Goal: Transaction & Acquisition: Obtain resource

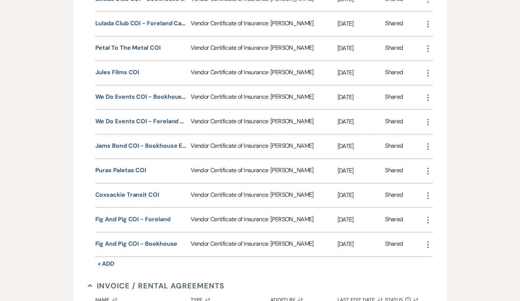
scroll to position [300, 0]
click at [115, 192] on button "Coxsackie Transit COI" at bounding box center [127, 194] width 64 height 9
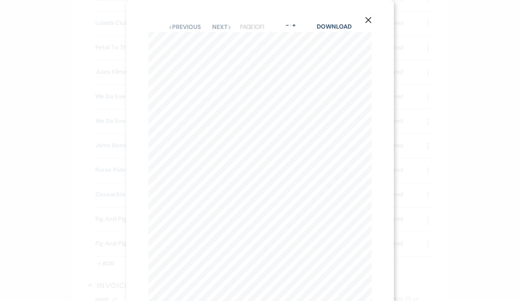
scroll to position [0, 0]
click at [226, 25] on button "Next Next" at bounding box center [221, 27] width 19 height 6
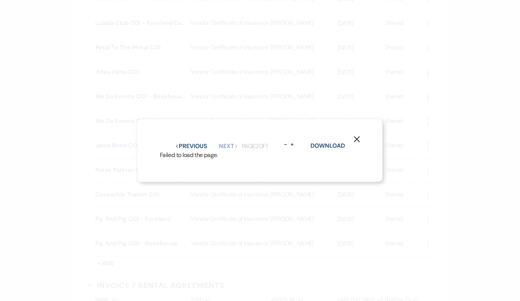
click at [357, 136] on icon "X" at bounding box center [357, 139] width 7 height 7
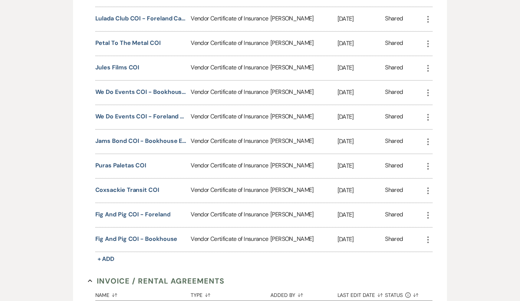
scroll to position [305, 0]
click at [152, 187] on button "Coxsackie Transit COI" at bounding box center [127, 189] width 64 height 9
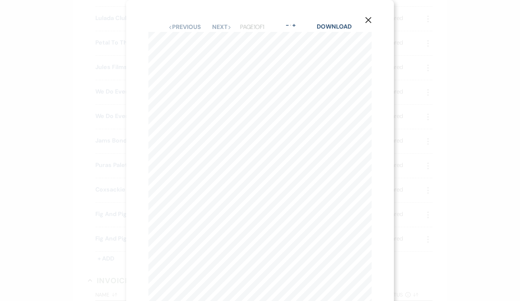
scroll to position [0, 0]
click at [325, 26] on link "Download" at bounding box center [334, 27] width 34 height 8
click at [370, 19] on use "button" at bounding box center [368, 20] width 6 height 6
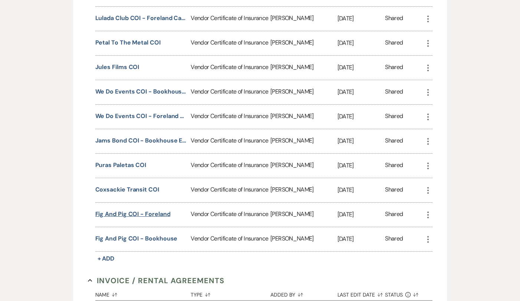
click at [129, 215] on button "Fig and Pig COI - Foreland" at bounding box center [132, 214] width 75 height 9
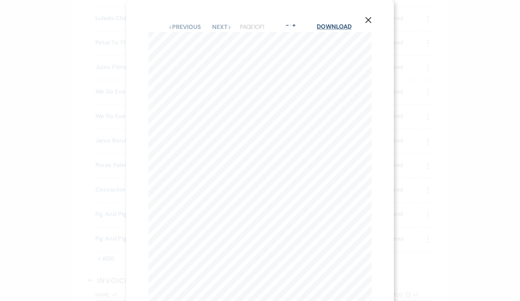
click at [343, 28] on link "Download" at bounding box center [334, 27] width 34 height 8
click at [368, 17] on icon "X" at bounding box center [368, 20] width 7 height 7
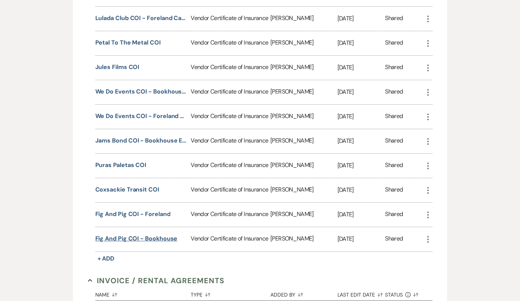
click at [141, 239] on button "Fig and Pig COI - Bookhouse" at bounding box center [136, 238] width 82 height 9
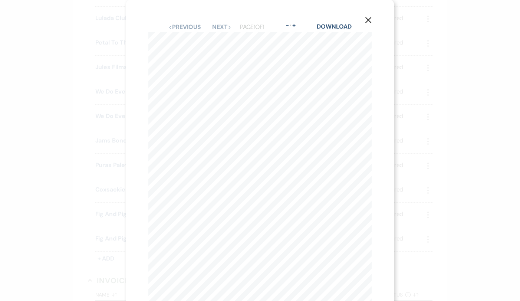
click at [331, 25] on link "Download" at bounding box center [334, 27] width 34 height 8
click at [370, 21] on icon "X" at bounding box center [368, 20] width 7 height 7
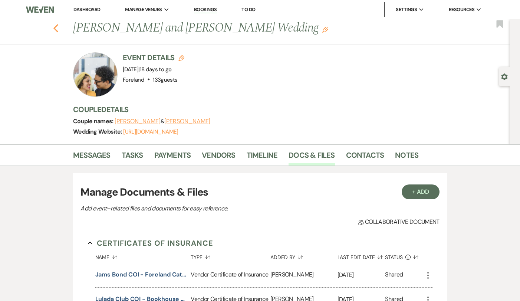
click at [56, 27] on icon "Previous" at bounding box center [56, 28] width 6 height 9
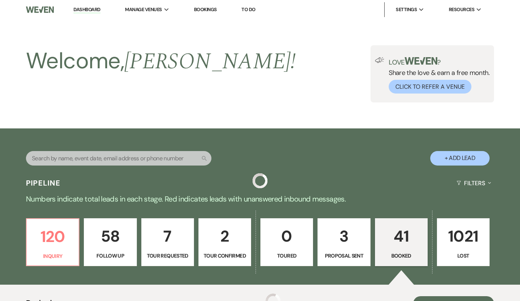
scroll to position [323, 0]
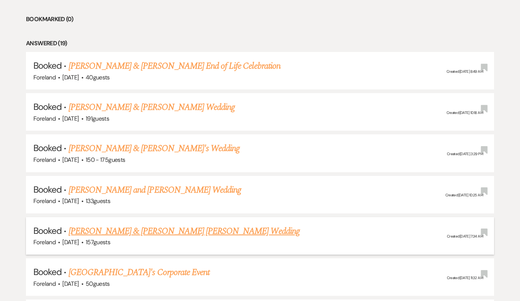
click at [128, 226] on link "[PERSON_NAME] & [PERSON_NAME] [PERSON_NAME] Wedding" at bounding box center [184, 230] width 231 height 13
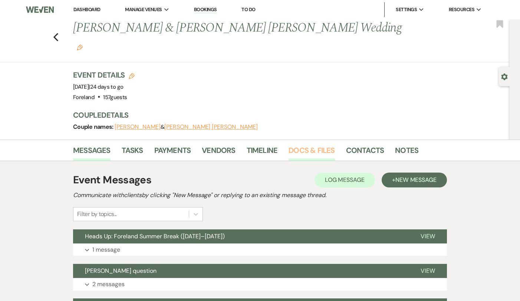
click at [314, 144] on link "Docs & Files" at bounding box center [312, 152] width 46 height 16
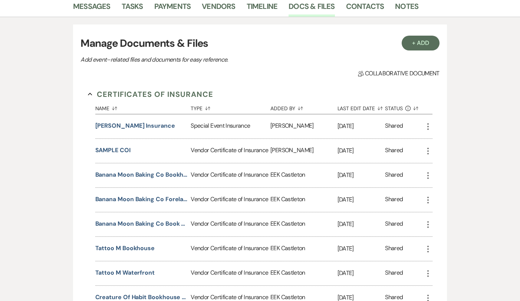
scroll to position [43, 0]
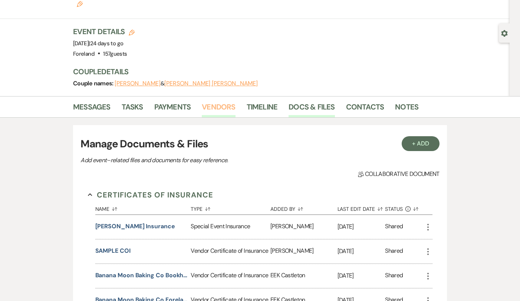
click at [222, 101] on link "Vendors" at bounding box center [218, 109] width 33 height 16
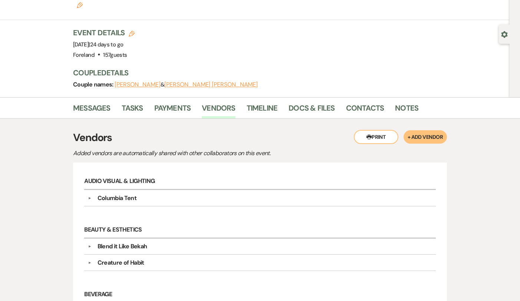
scroll to position [42, 0]
click at [293, 102] on link "Docs & Files" at bounding box center [312, 110] width 46 height 16
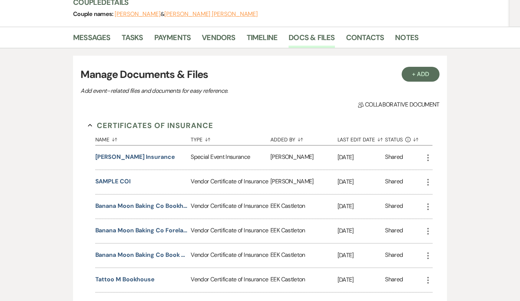
scroll to position [115, 0]
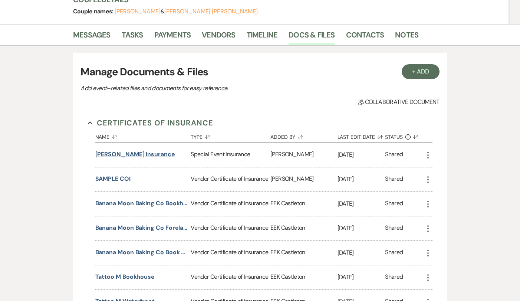
click at [139, 150] on button "[PERSON_NAME] Insurance" at bounding box center [135, 154] width 80 height 9
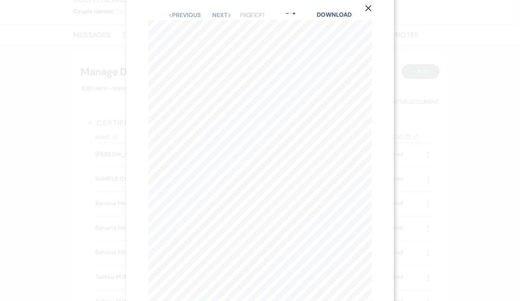
scroll to position [7, 0]
click at [371, 12] on icon "X" at bounding box center [368, 13] width 7 height 7
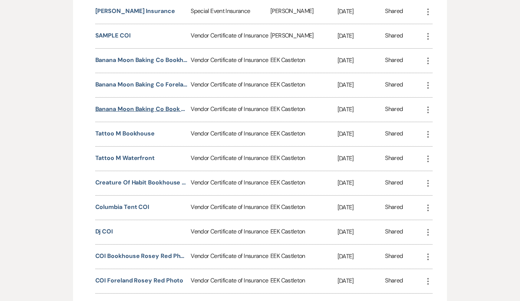
scroll to position [260, 0]
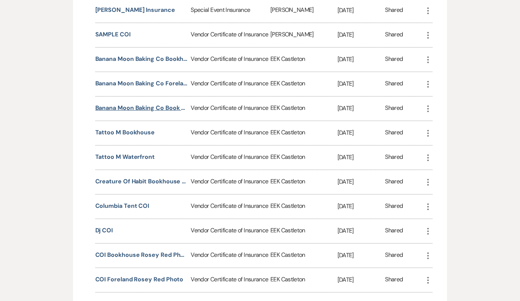
click at [142, 103] on button "Banana Moon Baking Co Book House COI" at bounding box center [141, 107] width 93 height 9
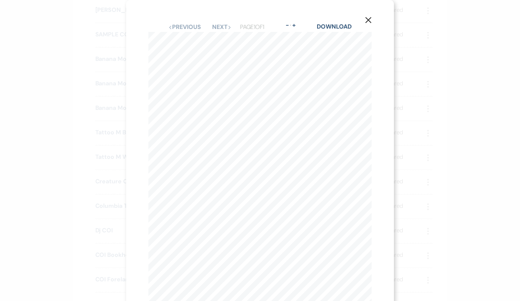
scroll to position [0, 0]
click at [366, 18] on use "button" at bounding box center [368, 20] width 6 height 6
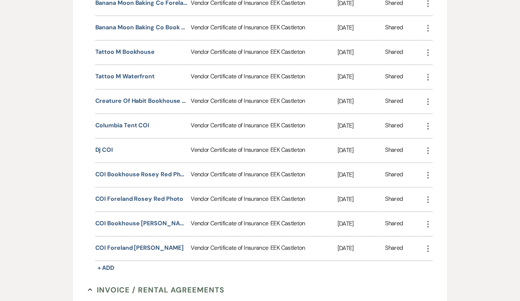
scroll to position [344, 0]
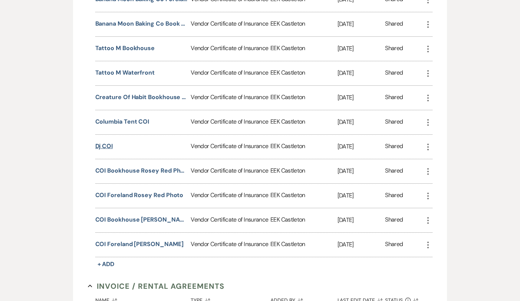
click at [107, 142] on button "Dj COI" at bounding box center [104, 146] width 18 height 9
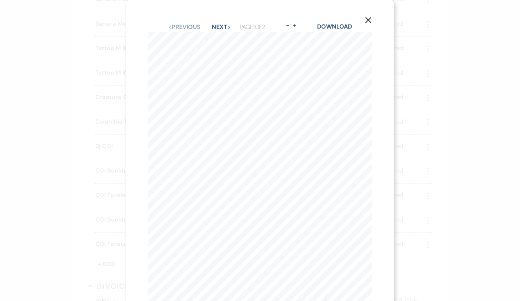
scroll to position [0, 0]
click at [328, 27] on link "Download" at bounding box center [334, 27] width 34 height 8
click at [369, 19] on use "button" at bounding box center [368, 20] width 6 height 6
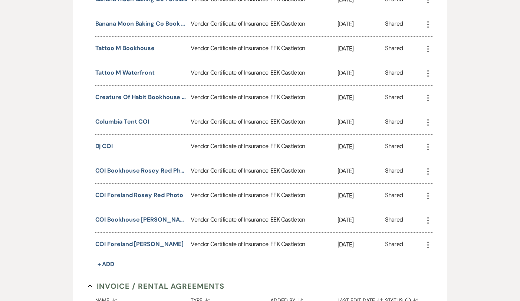
click at [145, 166] on button "COI Bookhouse Rosey Red Photo" at bounding box center [141, 170] width 93 height 9
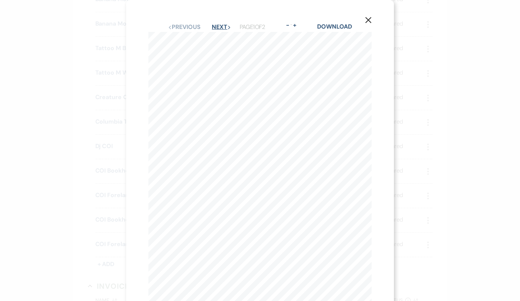
click at [217, 24] on button "Next Next" at bounding box center [221, 27] width 19 height 6
click at [328, 29] on link "Download" at bounding box center [335, 27] width 34 height 8
click at [371, 19] on icon "X" at bounding box center [368, 20] width 7 height 7
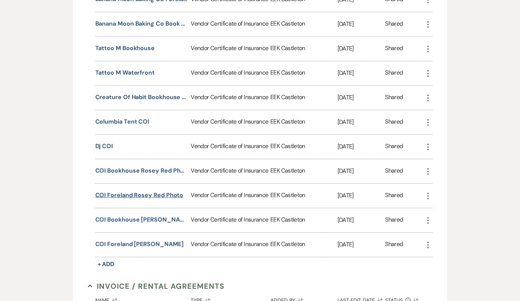
click at [132, 191] on button "COI Foreland Rosey Red Photo" at bounding box center [139, 195] width 88 height 9
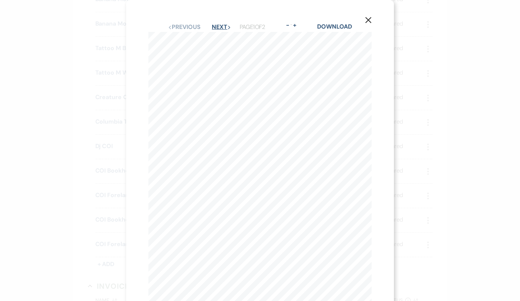
click at [215, 26] on button "Next Next" at bounding box center [221, 27] width 19 height 6
click at [342, 24] on link "Download" at bounding box center [335, 27] width 34 height 8
click at [369, 16] on button "X" at bounding box center [368, 19] width 11 height 13
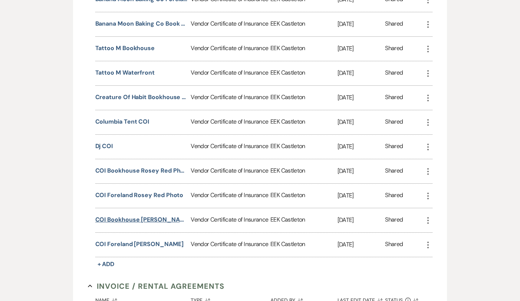
click at [120, 215] on button "COI Bookhouse [PERSON_NAME]" at bounding box center [141, 219] width 93 height 9
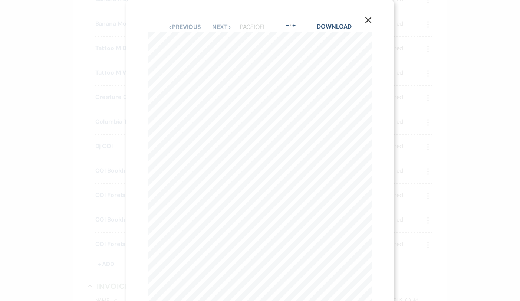
click at [342, 24] on link "Download" at bounding box center [334, 27] width 34 height 8
click at [368, 19] on use "button" at bounding box center [368, 20] width 6 height 6
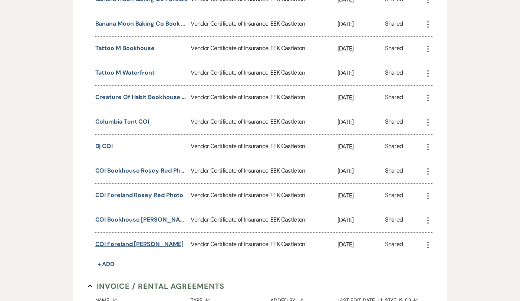
click at [123, 240] on button "COI Foreland [PERSON_NAME]" at bounding box center [139, 244] width 88 height 9
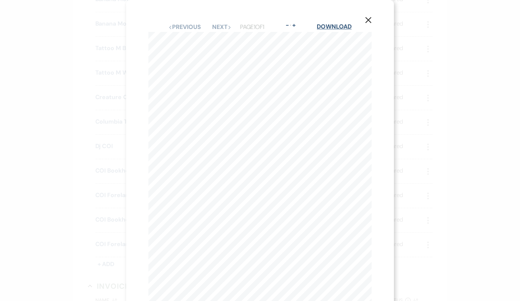
click at [340, 23] on link "Download" at bounding box center [334, 27] width 34 height 8
click at [369, 22] on icon "X" at bounding box center [368, 20] width 7 height 7
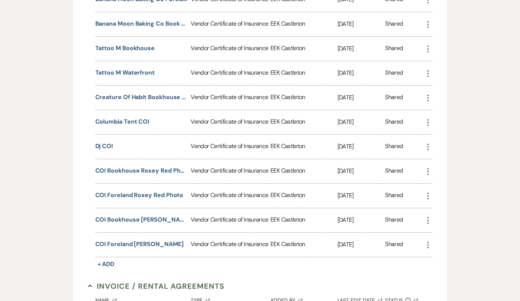
scroll to position [320, 0]
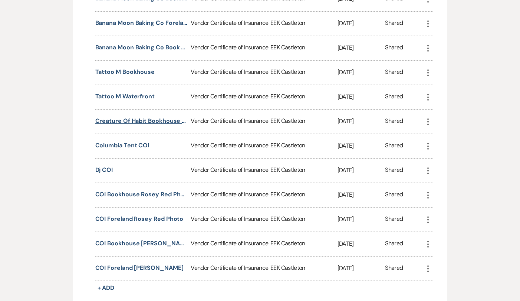
click at [146, 116] on button "Creature of Habit Bookhouse COI" at bounding box center [141, 120] width 93 height 9
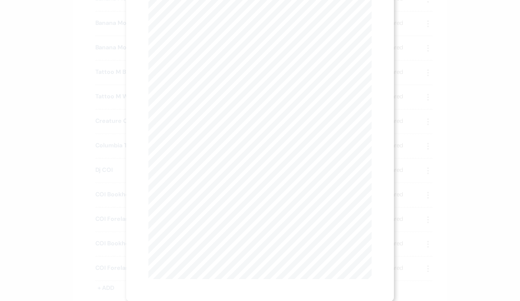
scroll to position [0, 0]
click at [344, 25] on link "Download" at bounding box center [334, 27] width 34 height 8
click at [373, 21] on button "X" at bounding box center [368, 19] width 11 height 13
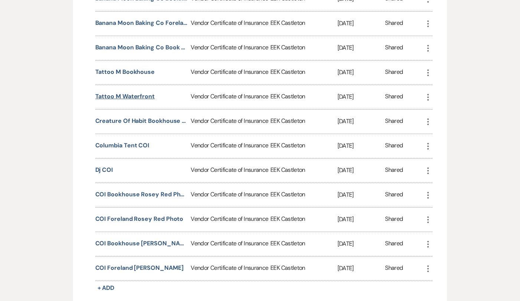
click at [141, 92] on button "Tattoo M Waterfront" at bounding box center [124, 96] width 59 height 9
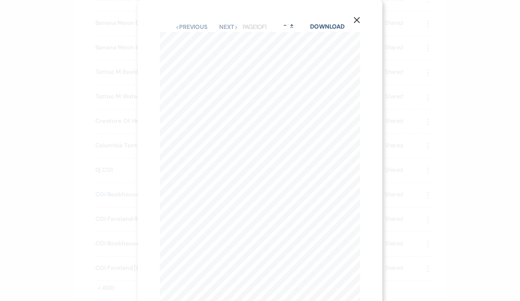
click at [295, 25] on button "+" at bounding box center [292, 25] width 6 height 6
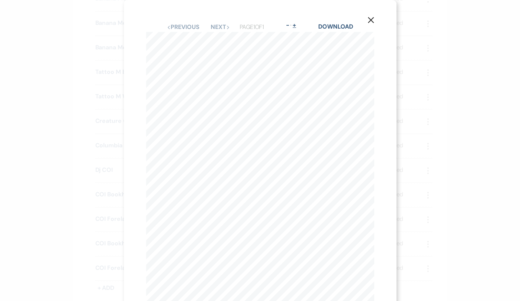
click at [297, 25] on button "+" at bounding box center [295, 25] width 6 height 6
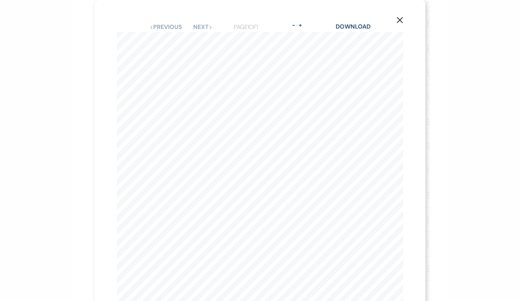
click at [400, 18] on icon "X" at bounding box center [400, 20] width 7 height 7
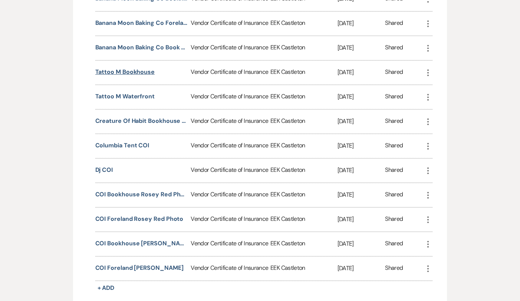
click at [135, 68] on button "Tattoo M Bookhouse" at bounding box center [125, 72] width 60 height 9
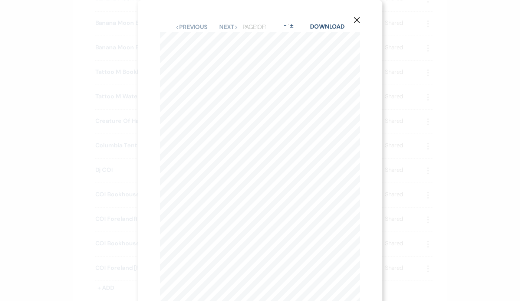
click at [295, 25] on button "+" at bounding box center [292, 25] width 6 height 6
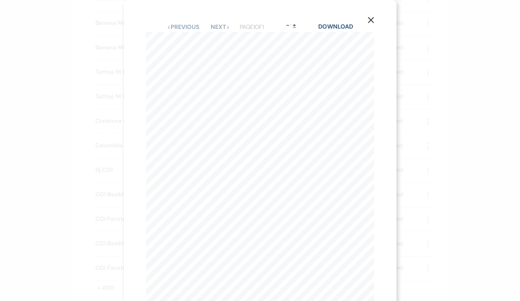
click at [295, 25] on button "+" at bounding box center [295, 25] width 6 height 6
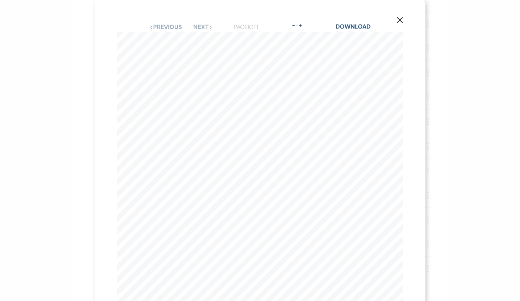
click at [405, 20] on div "X Previous Previous Next Next Page 1 of 1 - Zoom + Download CERTIFICATE OF LIAB…" at bounding box center [260, 271] width 331 height 543
click at [403, 19] on button "X" at bounding box center [399, 19] width 11 height 13
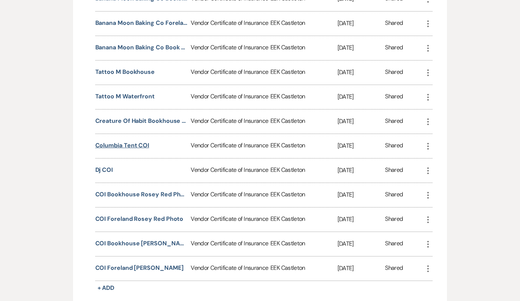
click at [130, 141] on button "Columbia Tent COI" at bounding box center [122, 145] width 54 height 9
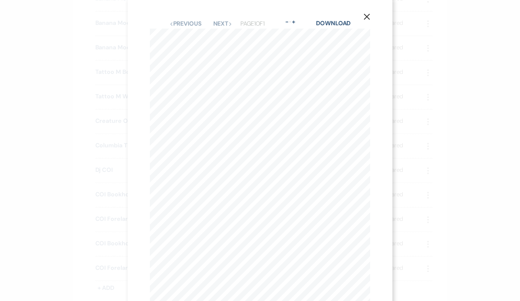
scroll to position [0, 0]
click at [343, 26] on link "Download" at bounding box center [333, 26] width 34 height 8
click at [371, 17] on button "X" at bounding box center [366, 19] width 11 height 13
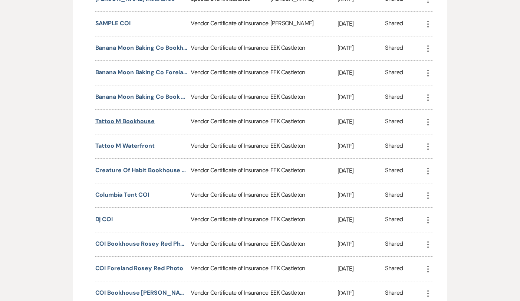
scroll to position [269, 0]
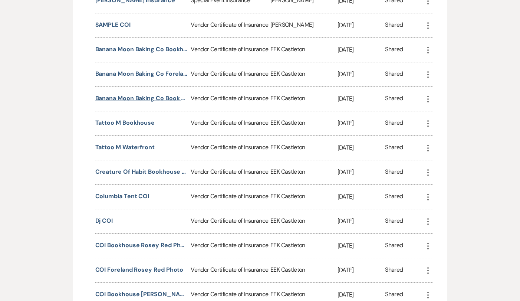
click at [139, 94] on button "Banana Moon Baking Co Book House COI" at bounding box center [141, 98] width 93 height 9
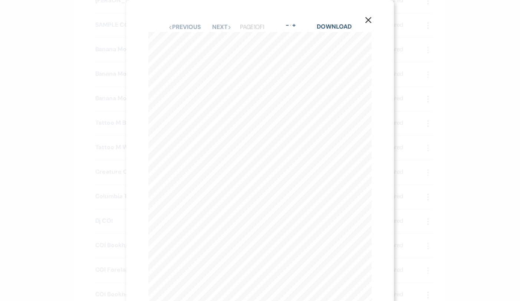
scroll to position [0, 0]
click at [341, 22] on div "Download" at bounding box center [334, 27] width 34 height 10
click at [341, 24] on link "Download" at bounding box center [334, 27] width 34 height 8
click at [366, 19] on icon "X" at bounding box center [368, 20] width 7 height 7
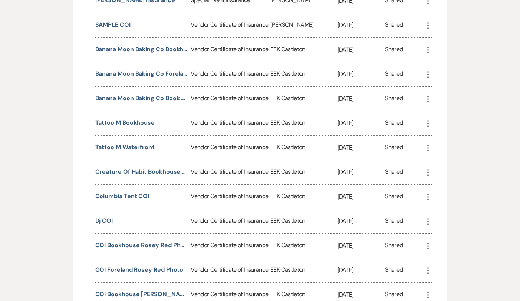
click at [146, 69] on button "Banana Moon Baking Co Foreland COI" at bounding box center [141, 73] width 93 height 9
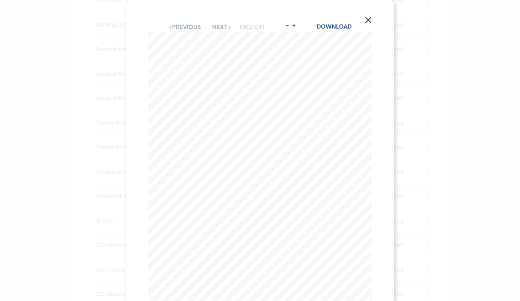
click at [337, 25] on link "Download" at bounding box center [334, 27] width 34 height 8
click at [365, 22] on icon "X" at bounding box center [368, 20] width 7 height 7
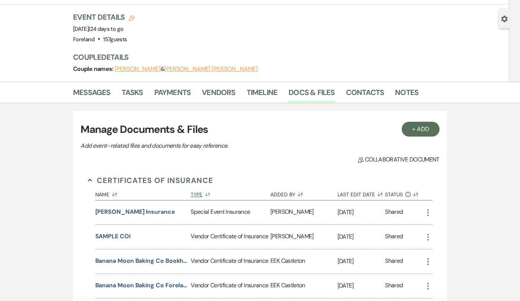
scroll to position [56, 0]
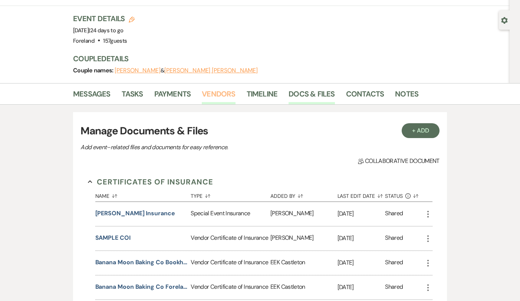
click at [210, 88] on link "Vendors" at bounding box center [218, 96] width 33 height 16
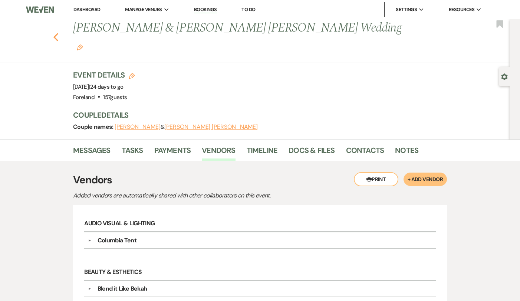
click at [55, 33] on use "button" at bounding box center [55, 37] width 5 height 8
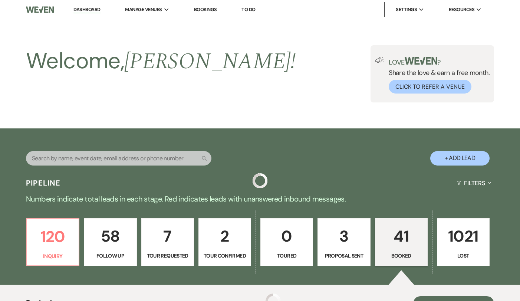
scroll to position [323, 0]
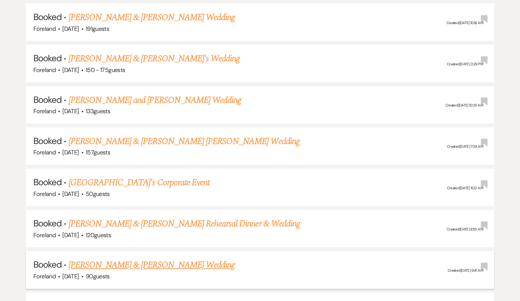
scroll to position [415, 0]
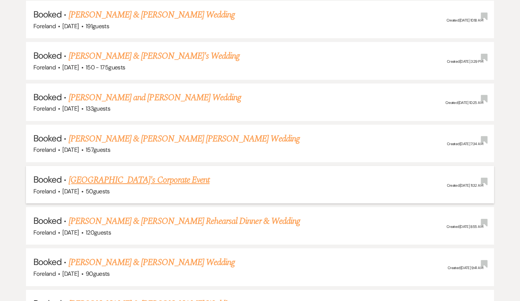
click at [154, 173] on link "[GEOGRAPHIC_DATA]'s Corporate Event" at bounding box center [139, 179] width 141 height 13
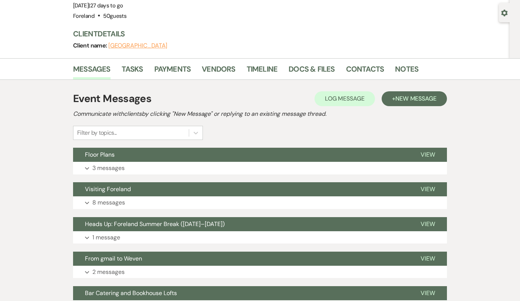
scroll to position [81, 0]
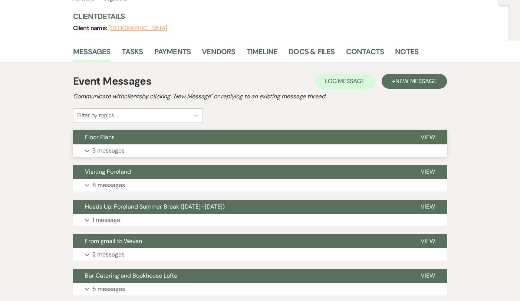
click at [109, 150] on p "3 messages" at bounding box center [108, 151] width 32 height 10
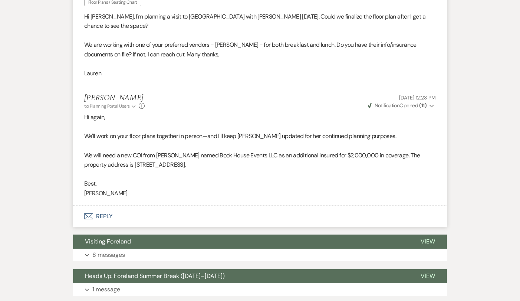
scroll to position [652, 0]
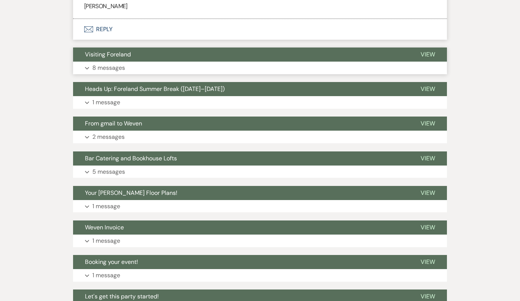
click at [98, 63] on p "8 messages" at bounding box center [108, 68] width 33 height 10
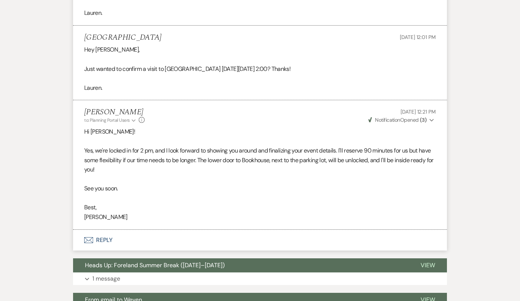
scroll to position [1293, 0]
